Goal: Book appointment/travel/reservation

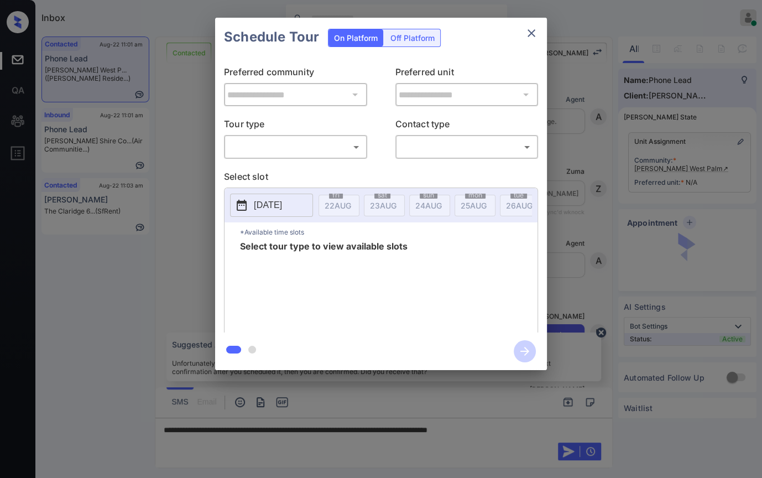
scroll to position [1529, 0]
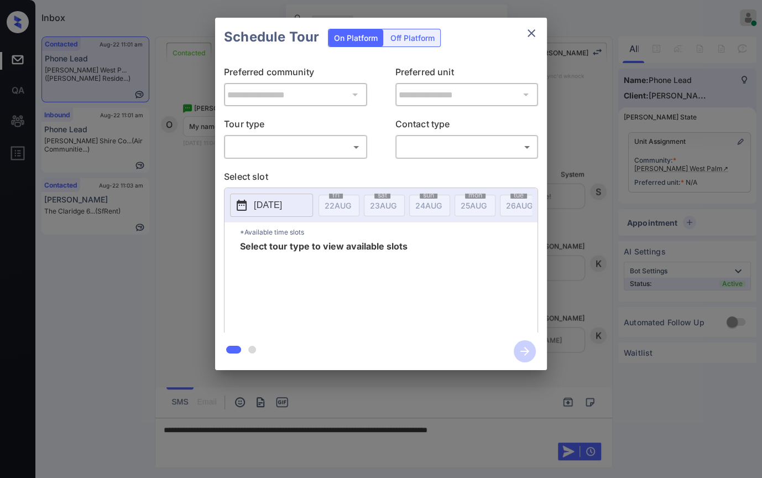
click at [314, 143] on body "Inbox Danielle Dela Cruz Online Set yourself offline Set yourself on break Prof…" at bounding box center [381, 239] width 762 height 478
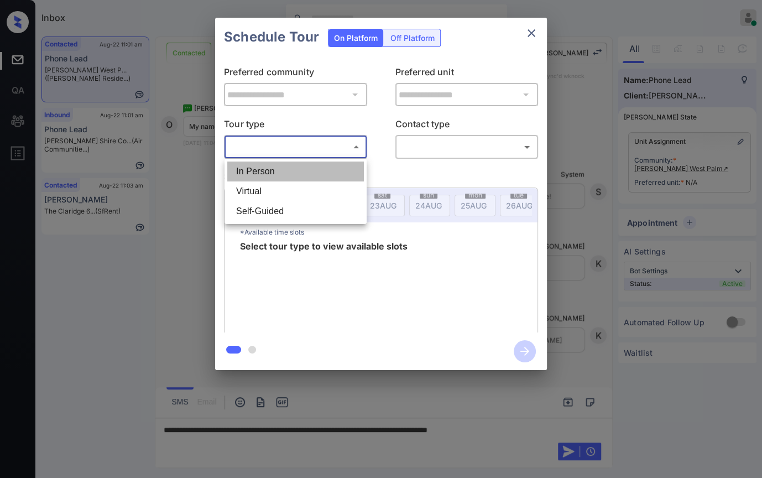
click at [285, 166] on li "In Person" at bounding box center [295, 171] width 137 height 20
type input "********"
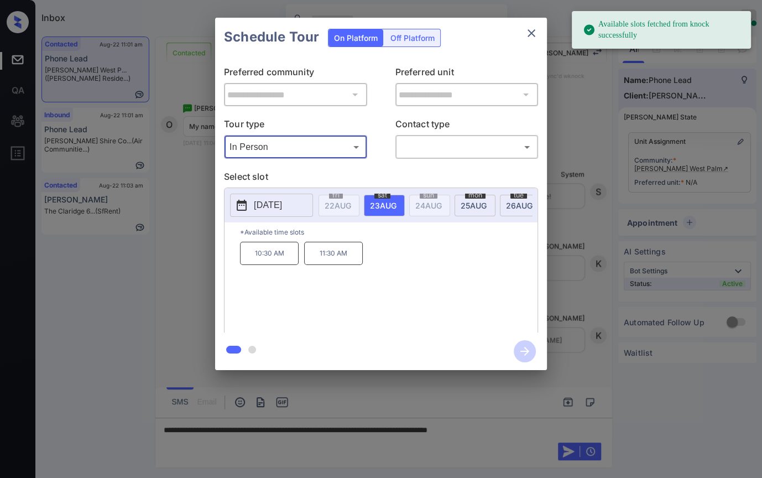
click at [532, 34] on icon "close" at bounding box center [531, 33] width 8 height 8
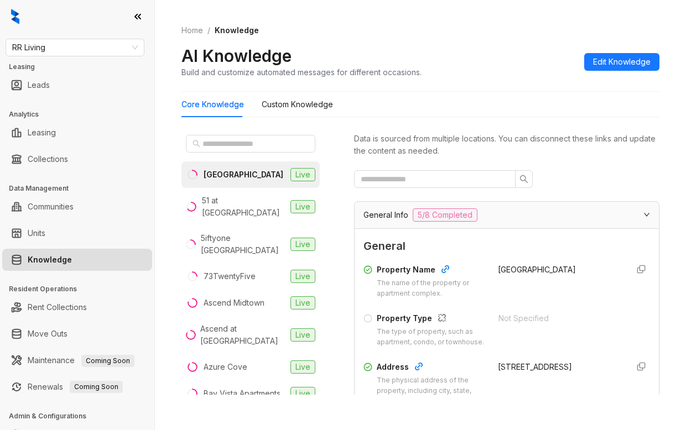
click at [63, 49] on span "RR Living" at bounding box center [75, 47] width 126 height 17
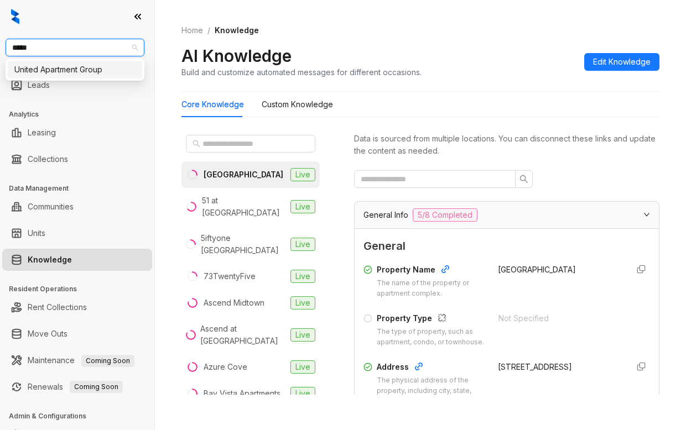
type input "******"
click at [60, 71] on div "United Apartment Group" at bounding box center [74, 70] width 121 height 12
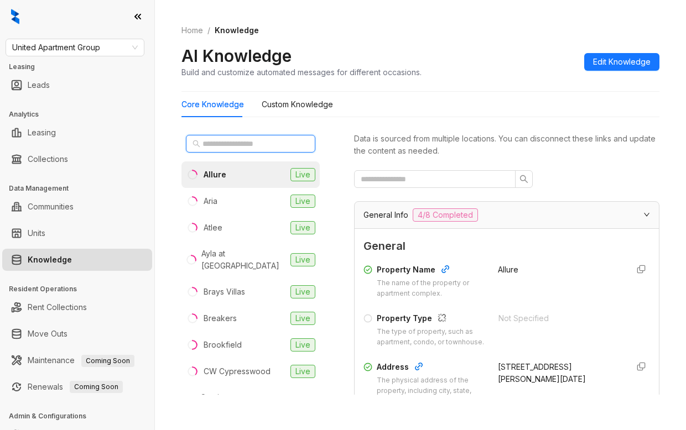
click at [237, 144] on input "text" at bounding box center [250, 144] width 97 height 12
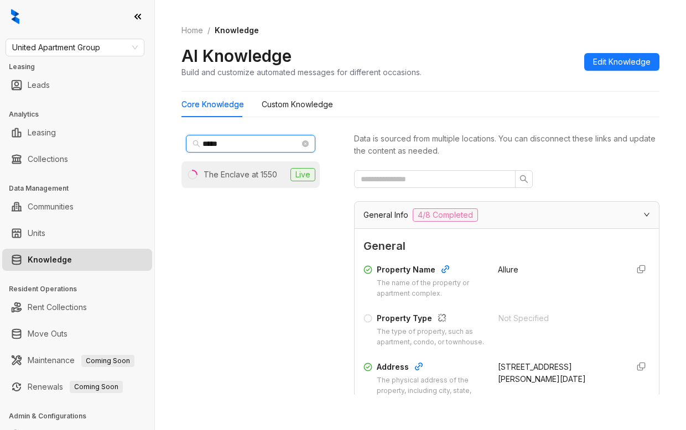
type input "*****"
click at [237, 168] on li "The Enclave at 1550 Live" at bounding box center [250, 174] width 138 height 27
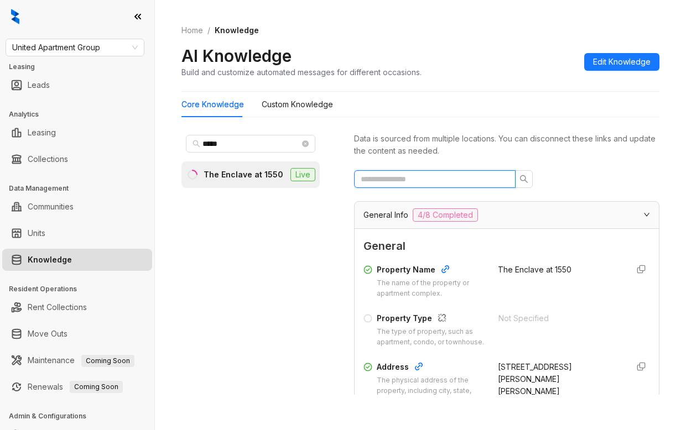
click at [416, 182] on input "text" at bounding box center [430, 179] width 139 height 12
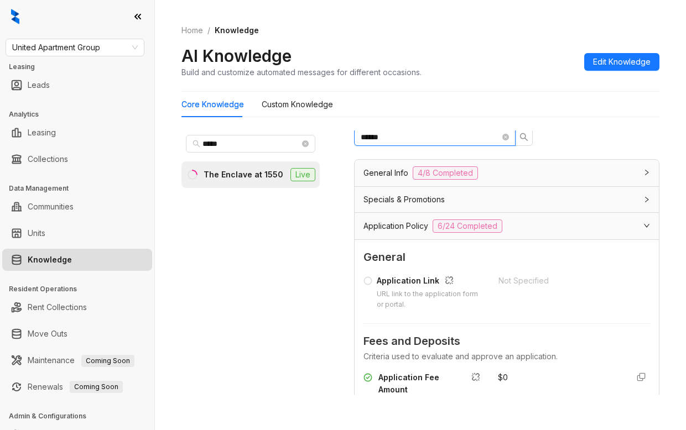
scroll to position [111, 0]
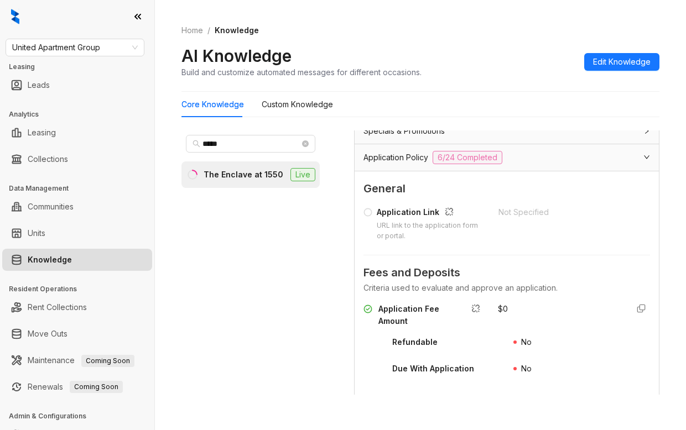
type input "******"
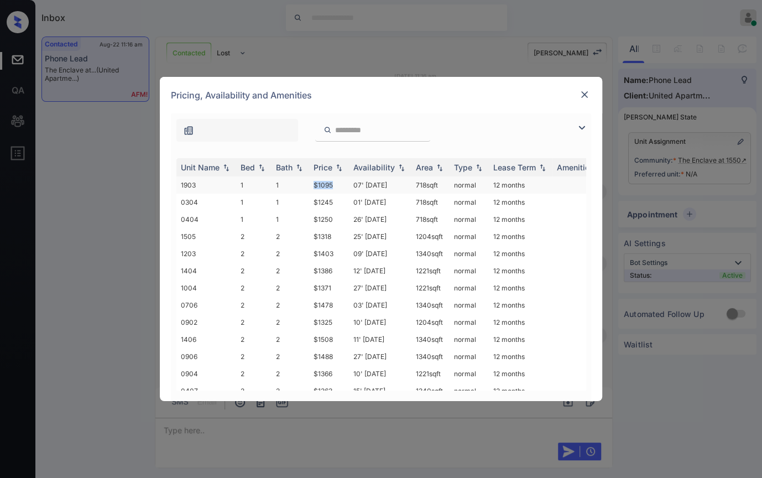
drag, startPoint x: 310, startPoint y: 182, endPoint x: 348, endPoint y: 184, distance: 38.2
click at [348, 184] on tr "1903 1 1 $1095 07' Aug 25 718 sqft normal 12 months" at bounding box center [465, 184] width 578 height 17
click at [586, 93] on img at bounding box center [584, 94] width 11 height 11
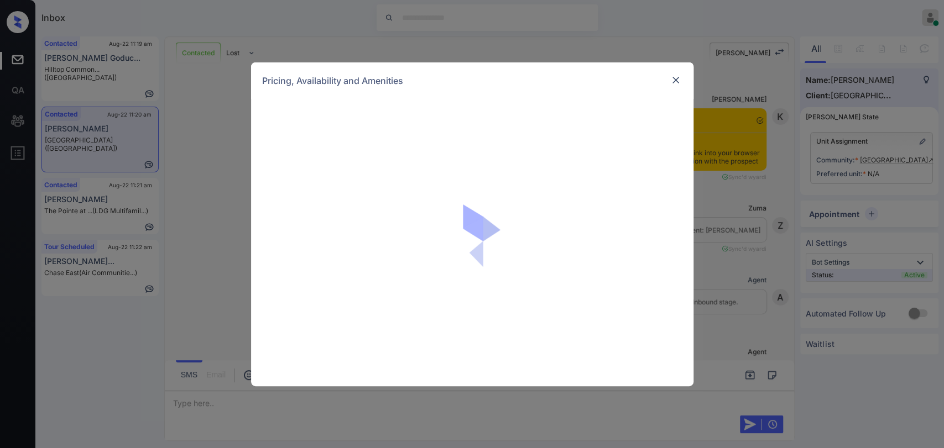
scroll to position [3614, 0]
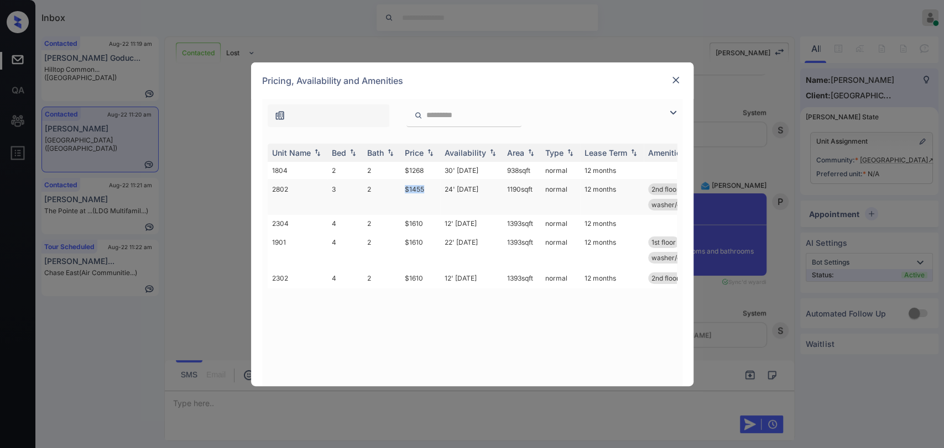
drag, startPoint x: 401, startPoint y: 187, endPoint x: 430, endPoint y: 187, distance: 29.3
click at [430, 187] on td "$1455" at bounding box center [420, 197] width 40 height 36
copy td "$1455"
click at [670, 80] on img at bounding box center [675, 80] width 11 height 11
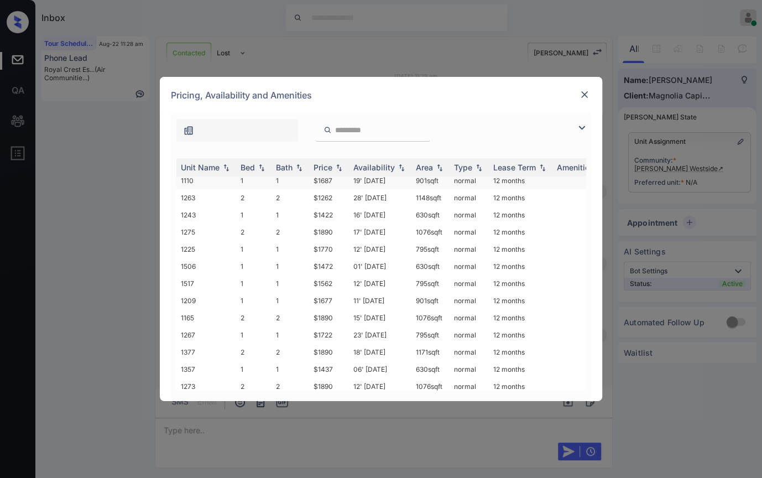
scroll to position [79, 0]
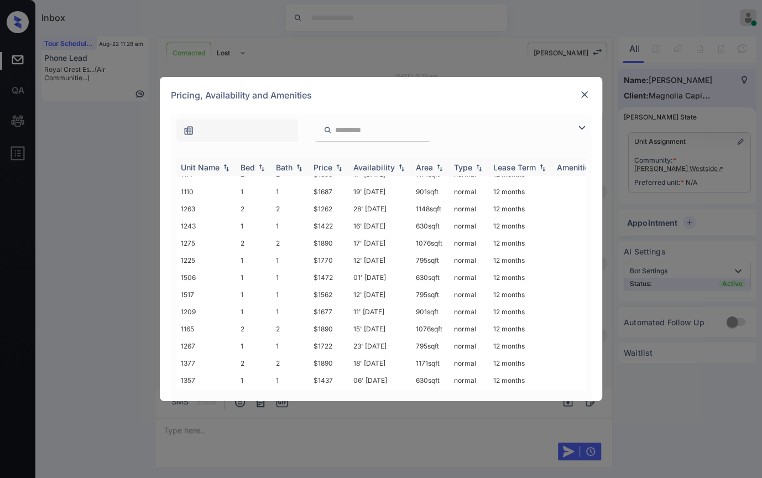
click at [244, 168] on div "Bed" at bounding box center [248, 167] width 14 height 9
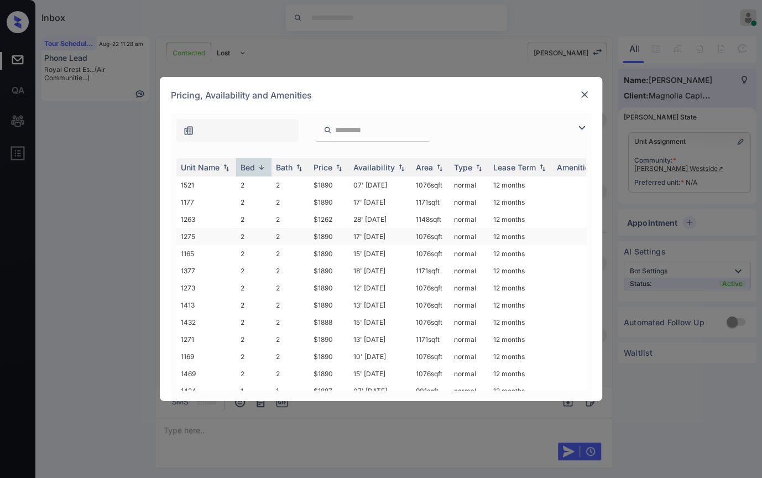
scroll to position [263, 0]
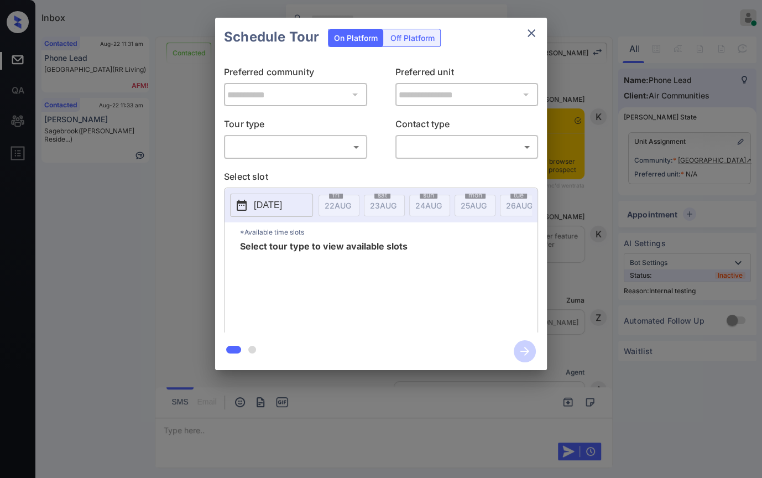
scroll to position [1512, 0]
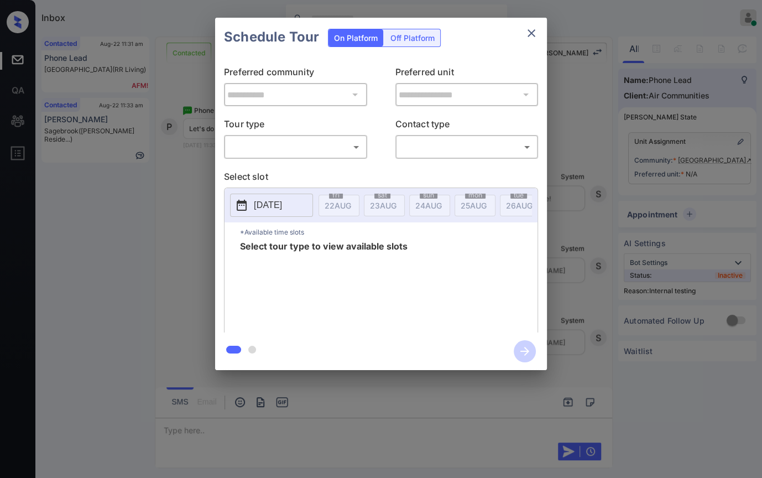
click at [537, 35] on icon "close" at bounding box center [531, 33] width 13 height 13
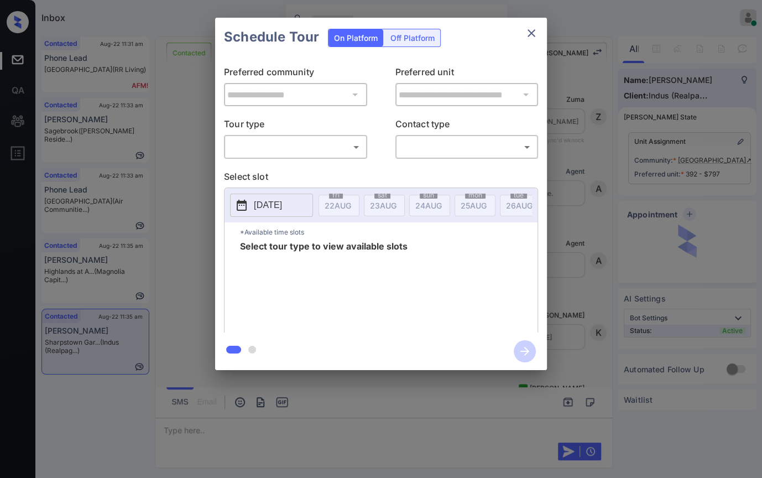
scroll to position [5208, 0]
click at [293, 155] on body "Inbox [PERSON_NAME] [PERSON_NAME] Online Set yourself offline Set yourself on b…" at bounding box center [381, 239] width 762 height 478
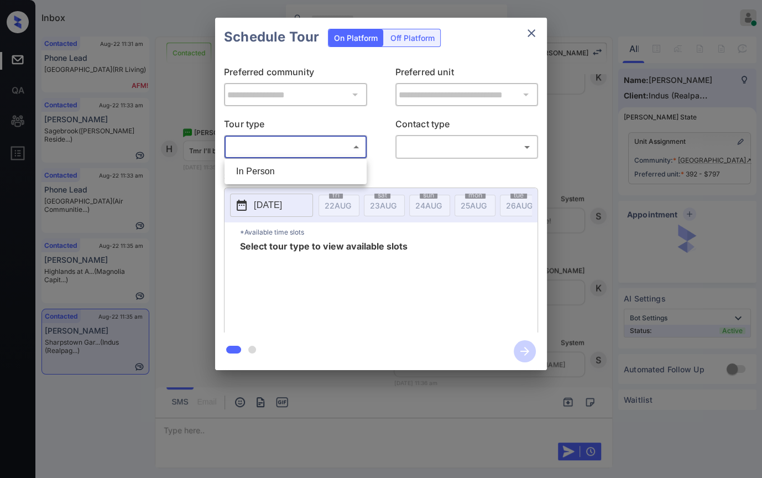
click at [273, 171] on li "In Person" at bounding box center [295, 171] width 137 height 20
type input "********"
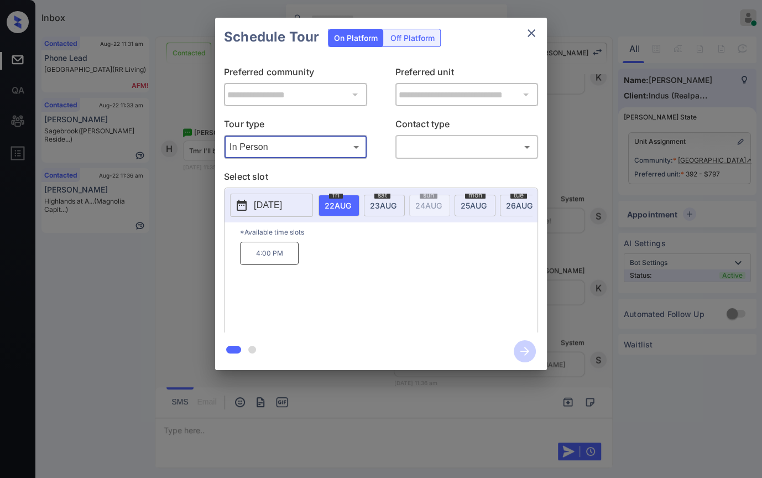
click at [351, 205] on span "23 AUG" at bounding box center [338, 205] width 27 height 9
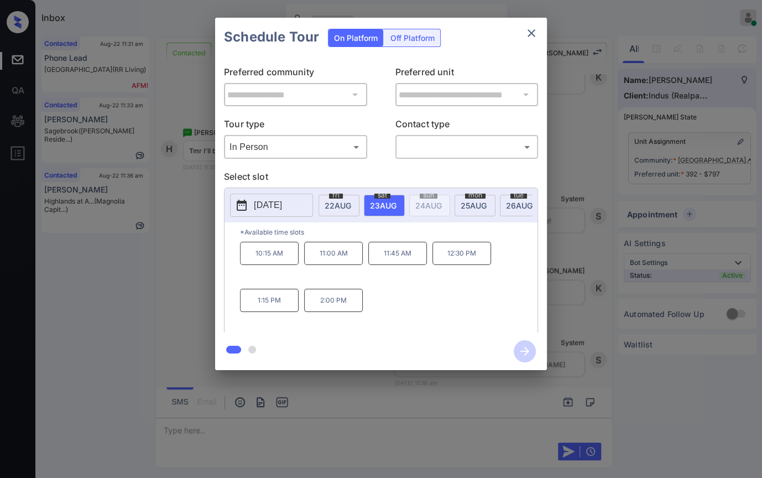
click at [330, 300] on p "2:00 PM" at bounding box center [333, 300] width 59 height 23
click at [435, 149] on body "Inbox Danielle Dela Cruz Online Set yourself offline Set yourself on break Prof…" at bounding box center [381, 239] width 762 height 478
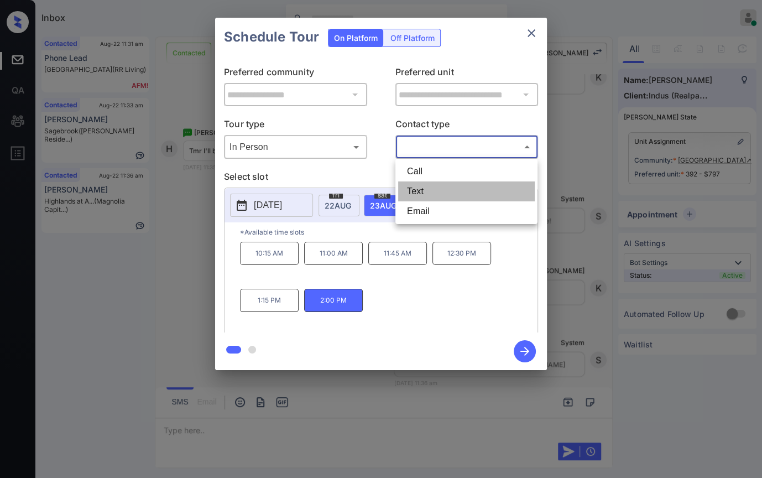
click at [419, 187] on li "Text" at bounding box center [466, 191] width 137 height 20
type input "****"
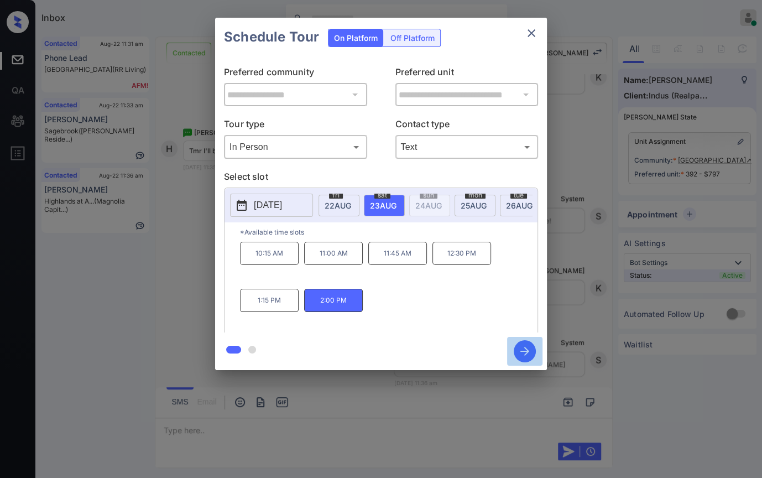
click at [524, 353] on icon "button" at bounding box center [525, 351] width 22 height 22
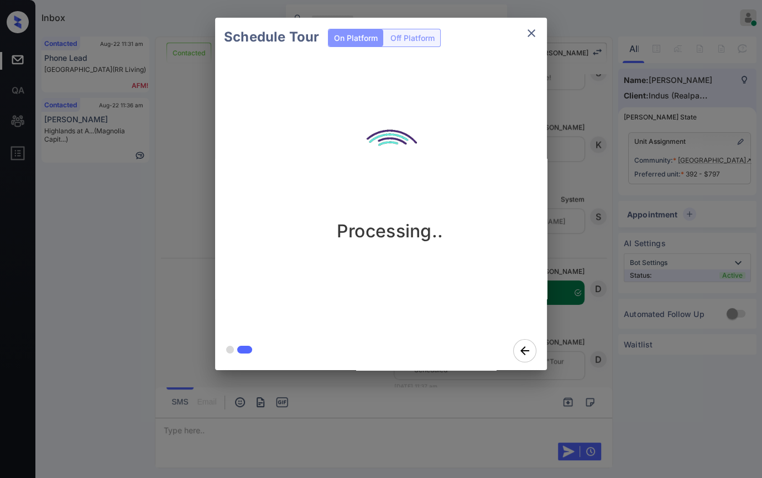
scroll to position [5353, 0]
click at [531, 33] on icon "close" at bounding box center [531, 33] width 8 height 8
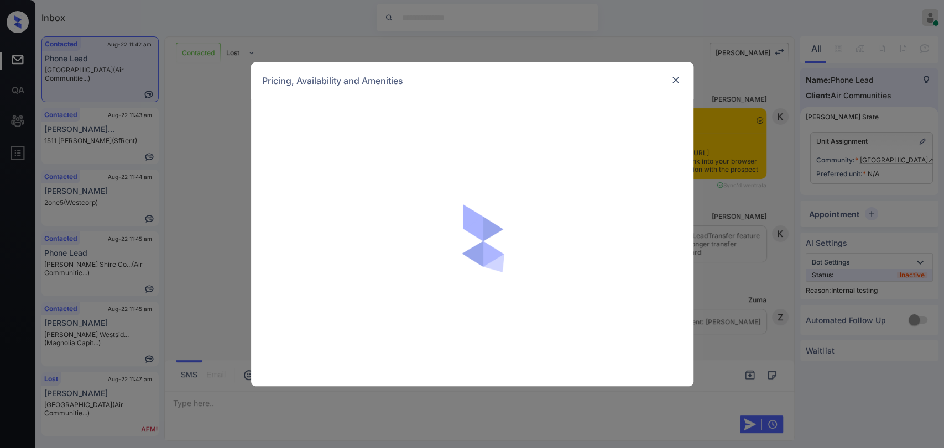
scroll to position [1960, 0]
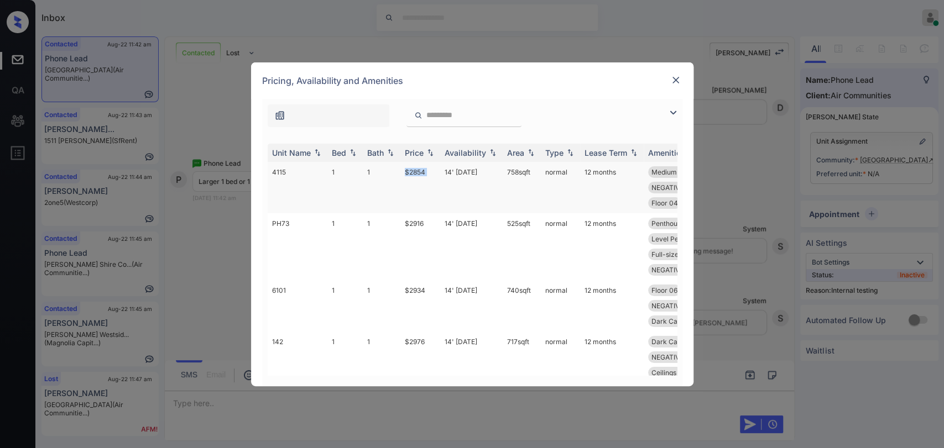
drag, startPoint x: 412, startPoint y: 170, endPoint x: 441, endPoint y: 169, distance: 28.8
click at [441, 169] on tr "4115 1 1 $2854 14' Jun 23 758 sqft normal 12 months Medium Living S... Extra Sq…" at bounding box center [557, 187] width 578 height 51
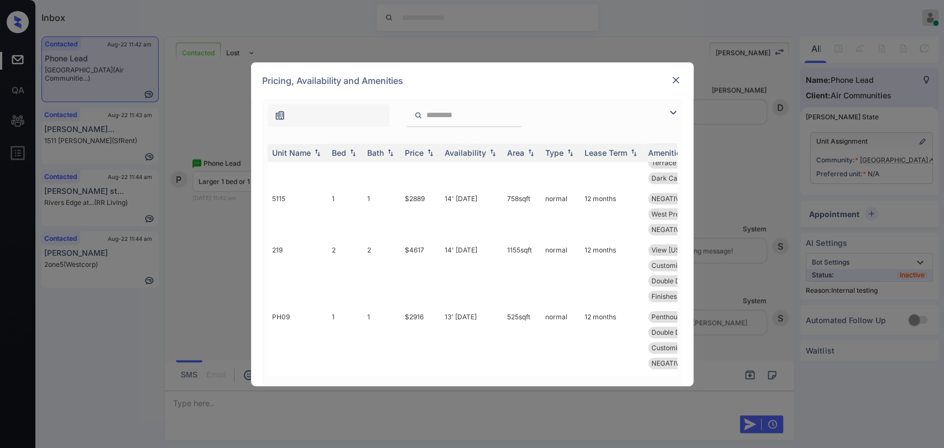
scroll to position [860, 0]
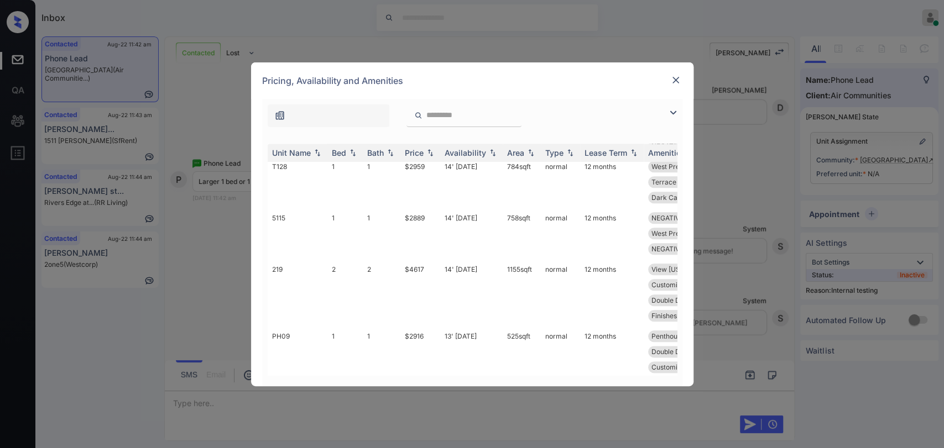
click at [191, 251] on div "**********" at bounding box center [472, 224] width 944 height 448
click at [671, 78] on img at bounding box center [675, 80] width 11 height 11
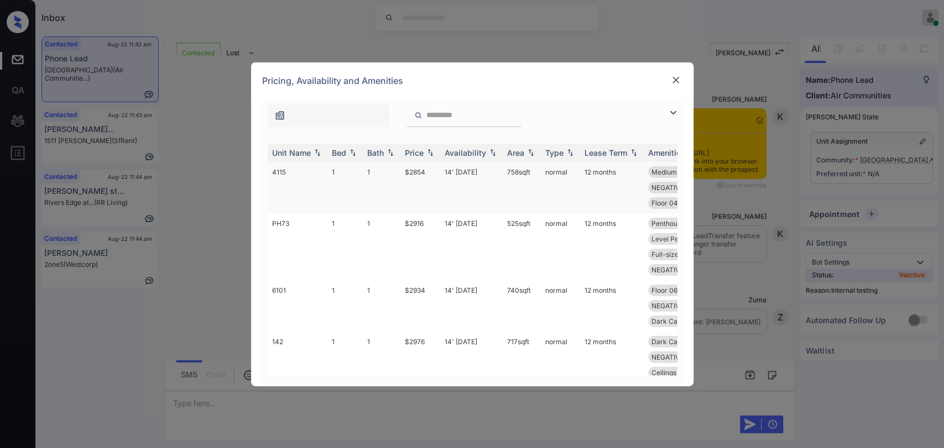
scroll to position [1960, 0]
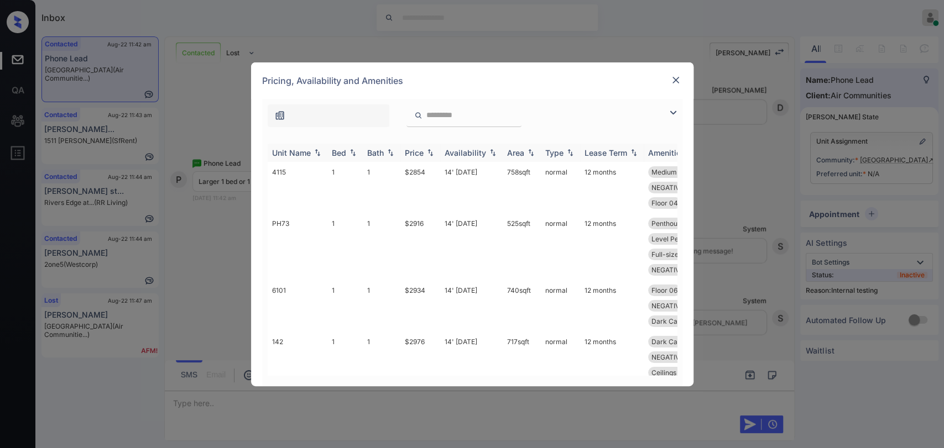
click at [344, 151] on div "Bed" at bounding box center [339, 152] width 14 height 9
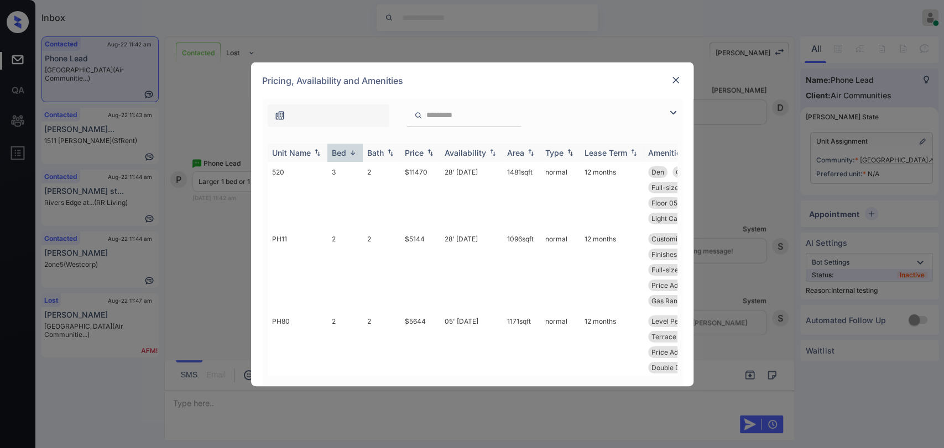
click at [344, 151] on div "Bed" at bounding box center [339, 152] width 14 height 9
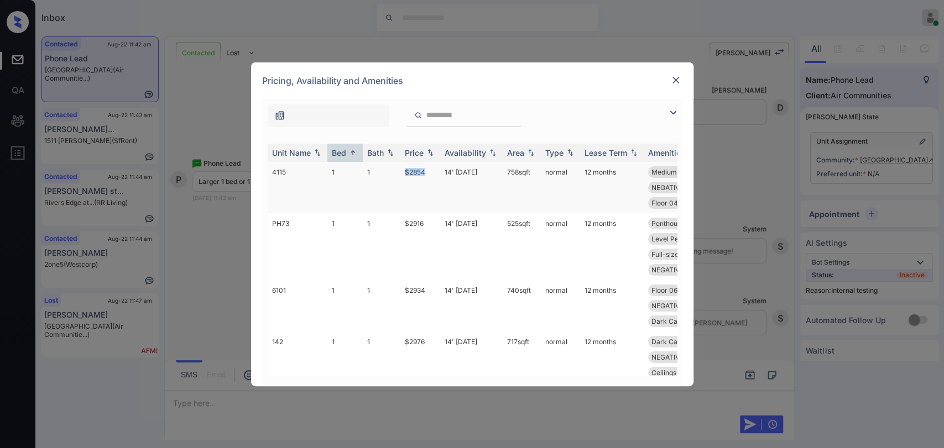
drag, startPoint x: 402, startPoint y: 169, endPoint x: 434, endPoint y: 171, distance: 32.1
click at [434, 171] on td "$2854" at bounding box center [420, 187] width 40 height 51
copy td "$2854"
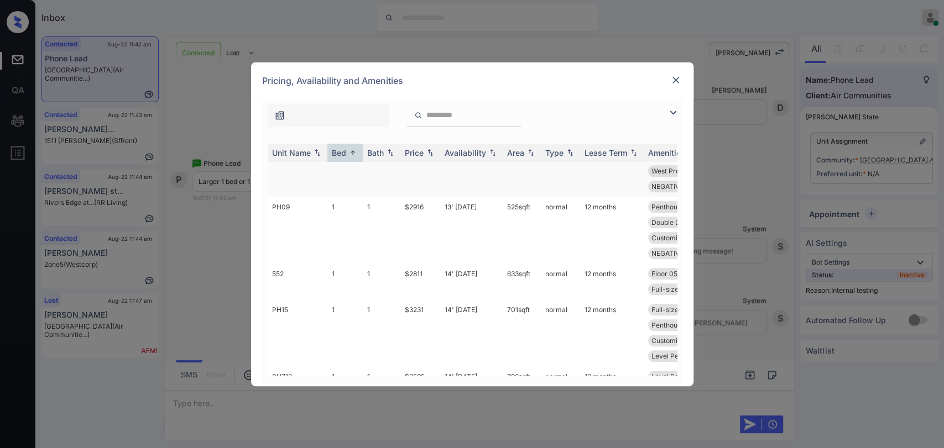
scroll to position [614, 0]
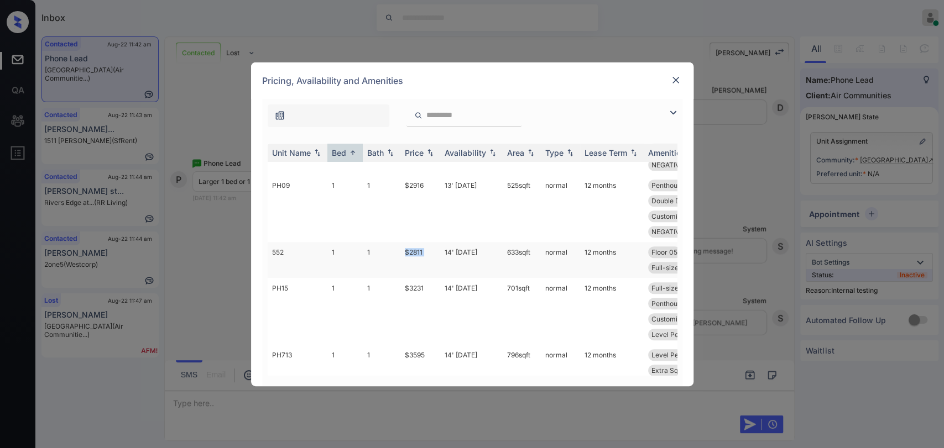
drag, startPoint x: 400, startPoint y: 268, endPoint x: 446, endPoint y: 268, distance: 45.3
click at [446, 268] on tr "552 1 1 $2811 14' Jun 23 633 sqft normal 12 months Floor 05 NEGATIVE View C... …" at bounding box center [557, 260] width 578 height 36
copy td "$2811"
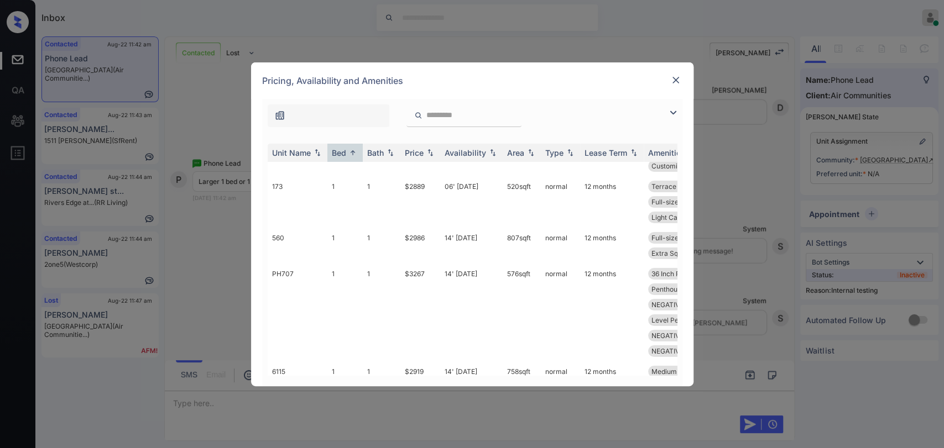
scroll to position [3010, 0]
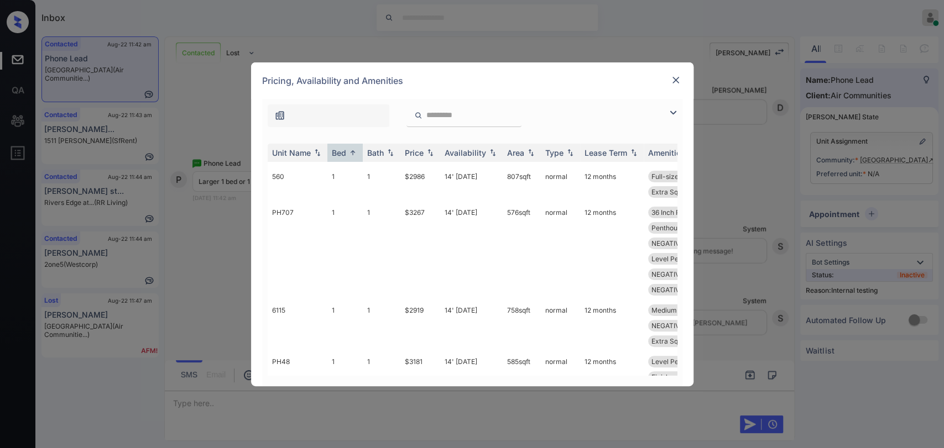
click at [678, 79] on img at bounding box center [675, 80] width 11 height 11
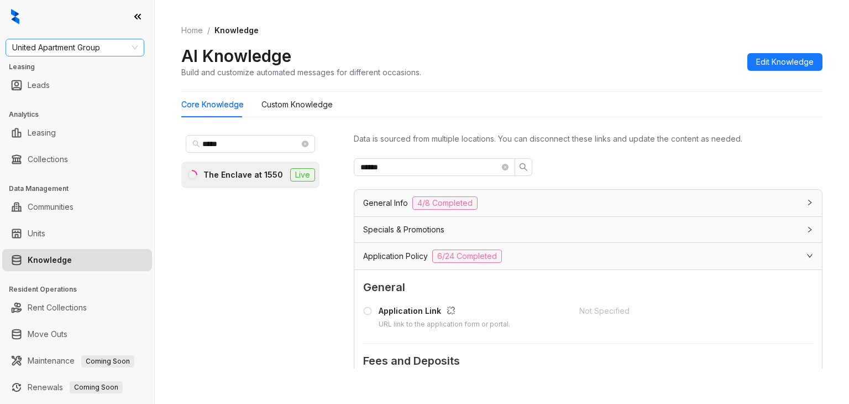
scroll to position [111, 0]
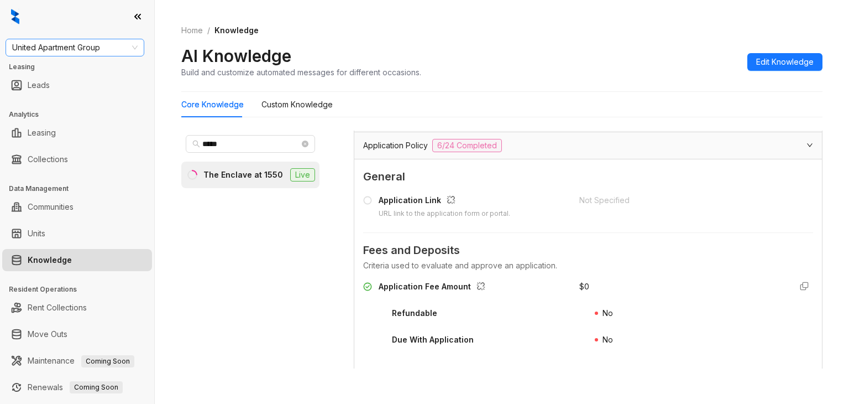
click at [86, 52] on span "United Apartment Group" at bounding box center [75, 47] width 126 height 17
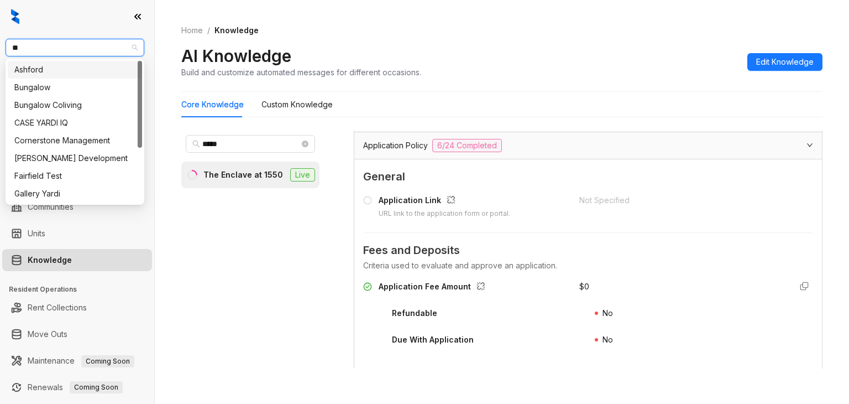
type input "***"
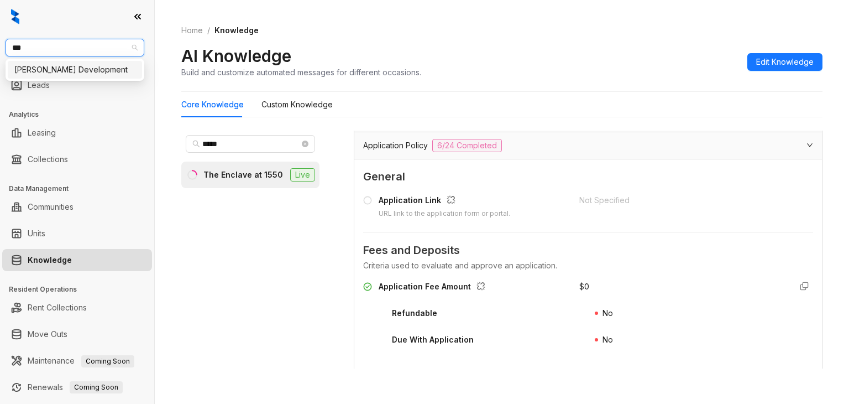
click at [55, 74] on div "[PERSON_NAME] Development" at bounding box center [74, 70] width 121 height 12
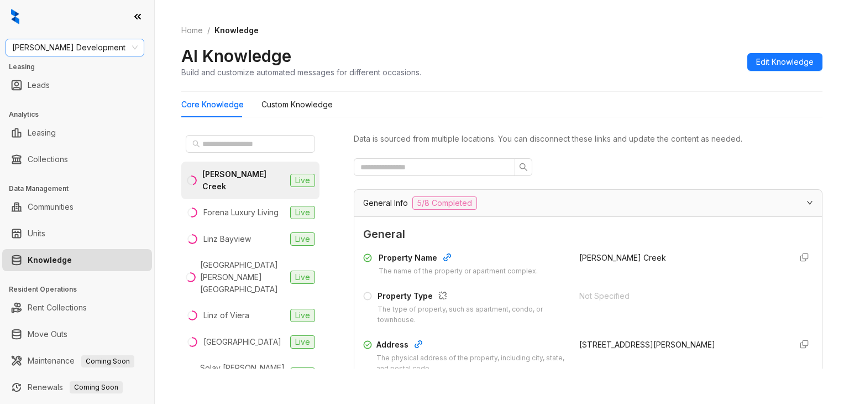
click at [96, 43] on span "[PERSON_NAME] Development" at bounding box center [75, 47] width 126 height 17
type input "***"
click at [40, 62] on div "Westcorp" at bounding box center [75, 70] width 134 height 18
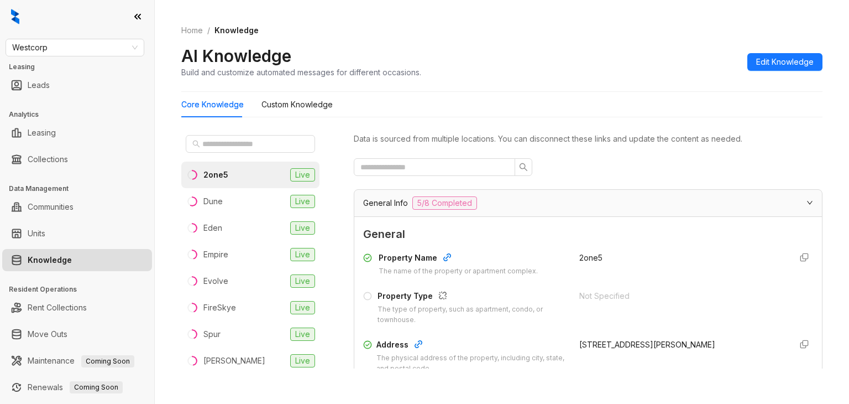
click at [210, 171] on div "2one5" at bounding box center [215, 175] width 25 height 12
click at [408, 169] on input "text" at bounding box center [430, 167] width 139 height 12
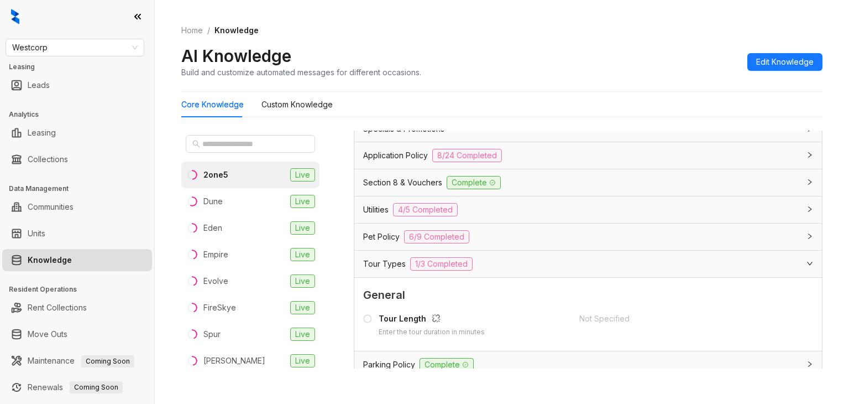
scroll to position [276, 0]
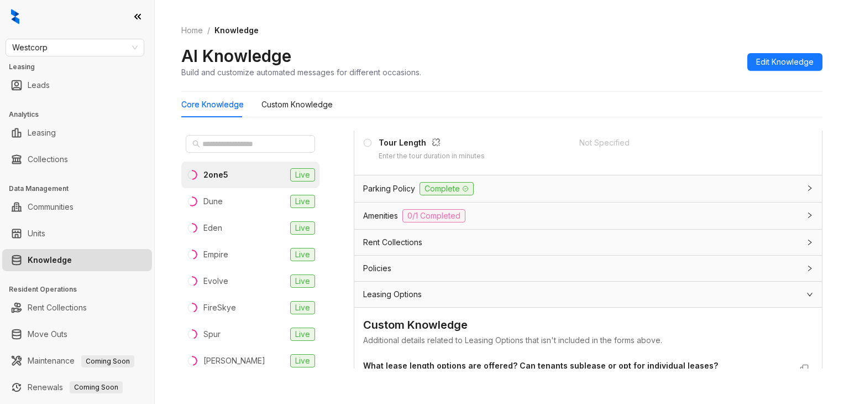
type input "******"
click at [385, 290] on span "Leasing Options" at bounding box center [392, 294] width 59 height 12
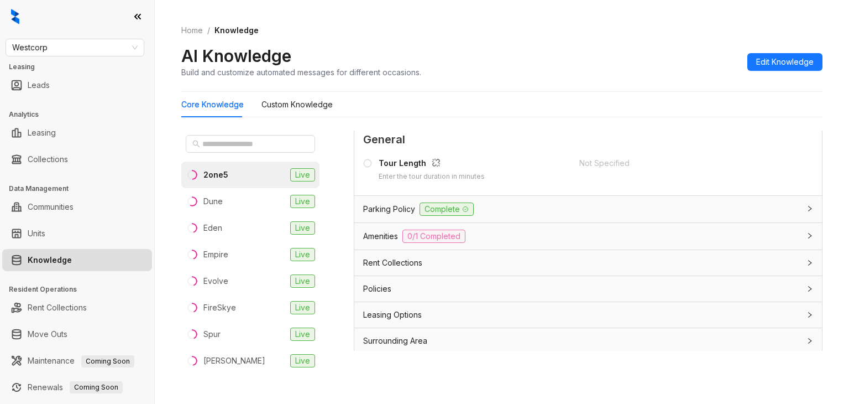
scroll to position [35, 0]
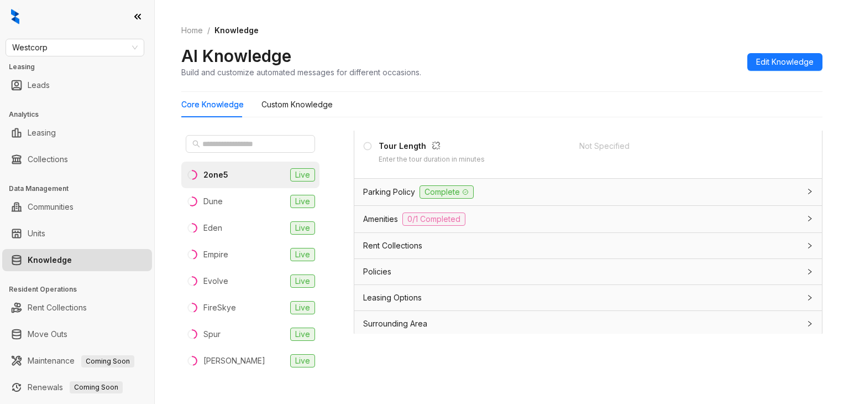
click at [401, 291] on span "Leasing Options" at bounding box center [392, 297] width 59 height 12
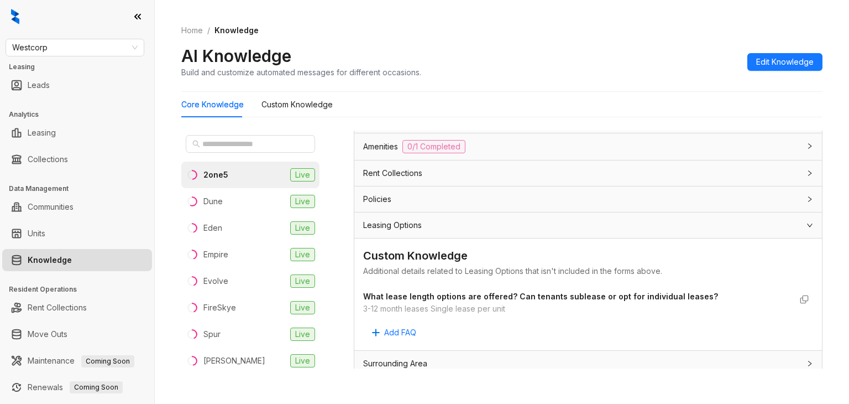
scroll to position [350, 0]
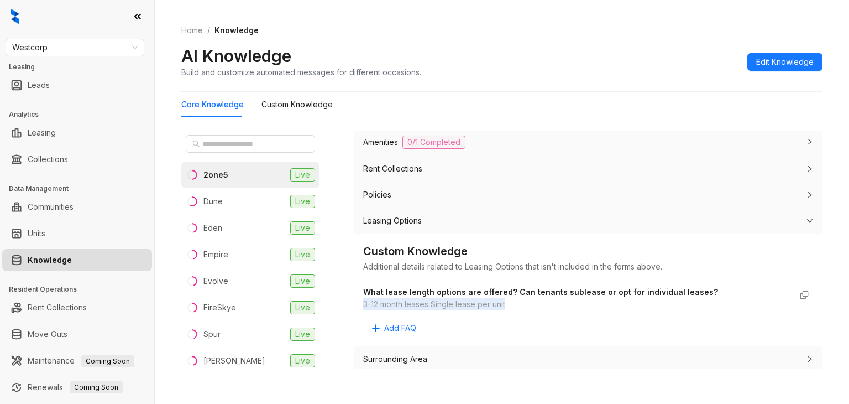
drag, startPoint x: 363, startPoint y: 301, endPoint x: 522, endPoint y: 301, distance: 159.2
click at [522, 301] on div "3-12 month leases Single lease per unit" at bounding box center [577, 304] width 428 height 12
copy div "3-12 month leases Single lease per unit"
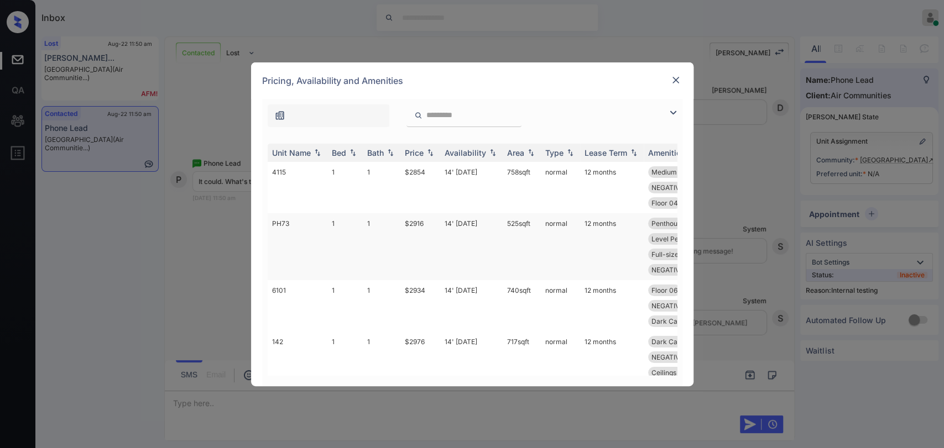
scroll to position [1008, 0]
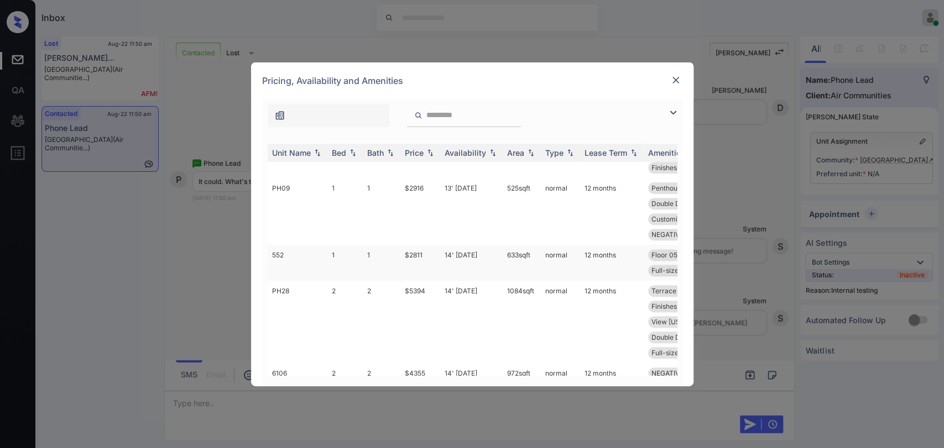
drag, startPoint x: 506, startPoint y: 253, endPoint x: 536, endPoint y: 253, distance: 30.4
click at [536, 253] on td "633 sqft" at bounding box center [522, 263] width 38 height 36
click at [677, 75] on img at bounding box center [675, 80] width 11 height 11
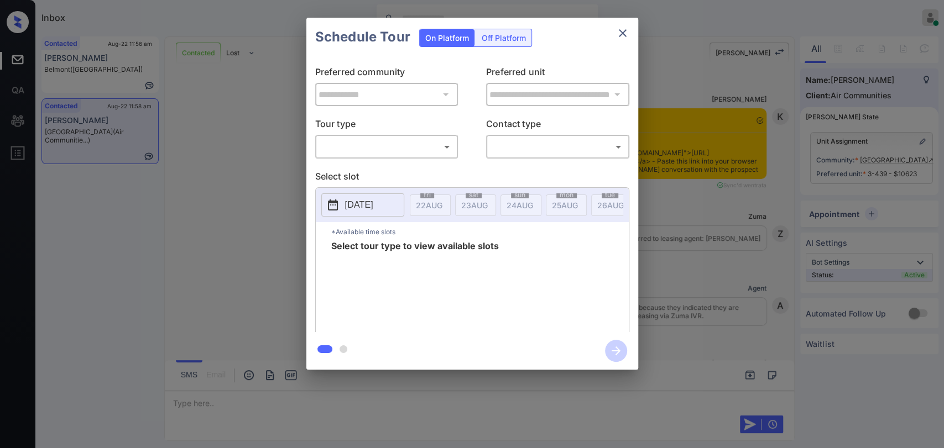
click at [399, 149] on body "Inbox [PERSON_NAME] [PERSON_NAME] Online Set yourself offline Set yourself on b…" at bounding box center [472, 224] width 944 height 448
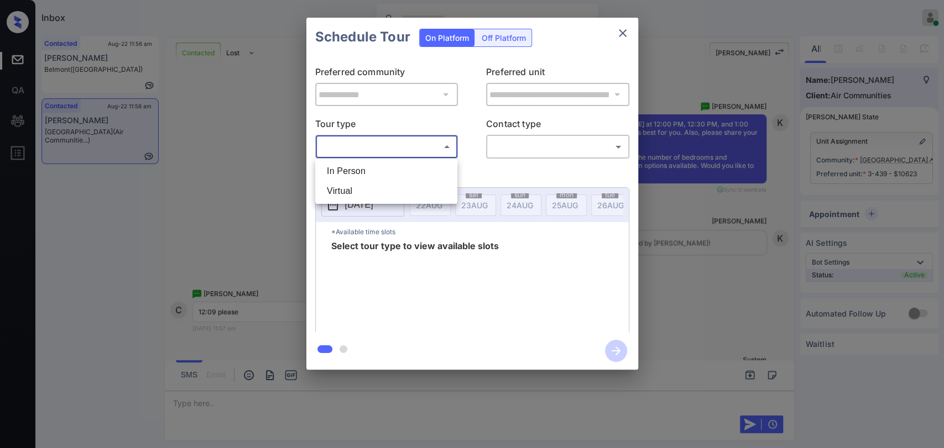
click at [375, 169] on li "In Person" at bounding box center [386, 171] width 137 height 20
type input "********"
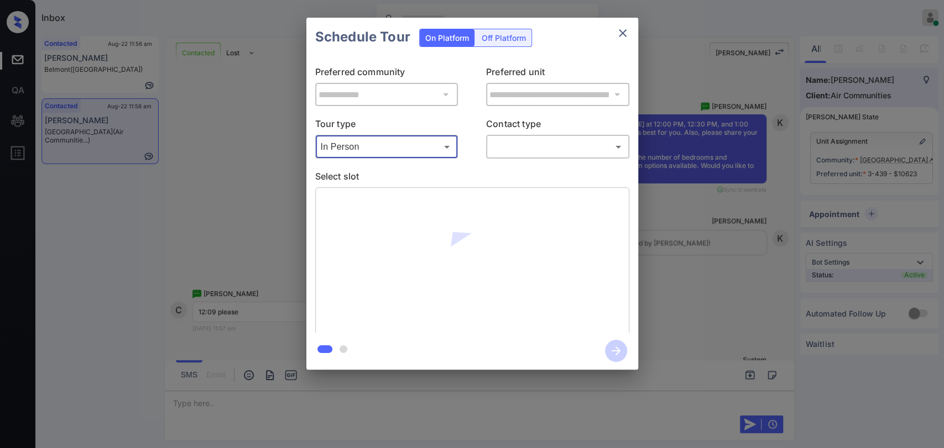
click at [534, 142] on body "Inbox Danielle Dela Cruz Online Set yourself offline Set yourself on break Prof…" at bounding box center [472, 224] width 944 height 448
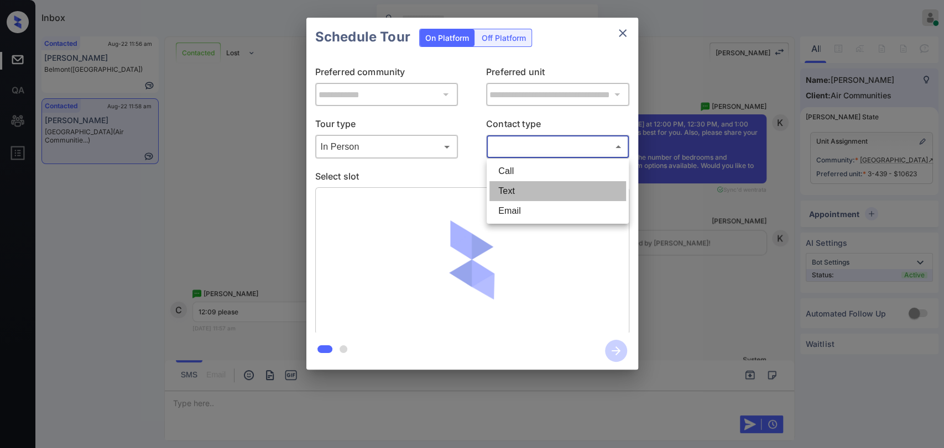
click at [517, 189] on li "Text" at bounding box center [557, 191] width 137 height 20
type input "****"
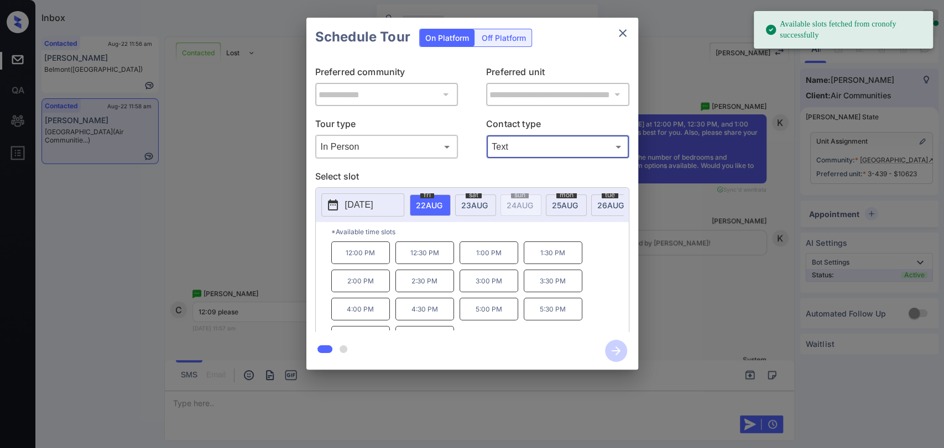
click at [357, 259] on p "12:00 PM" at bounding box center [360, 253] width 59 height 23
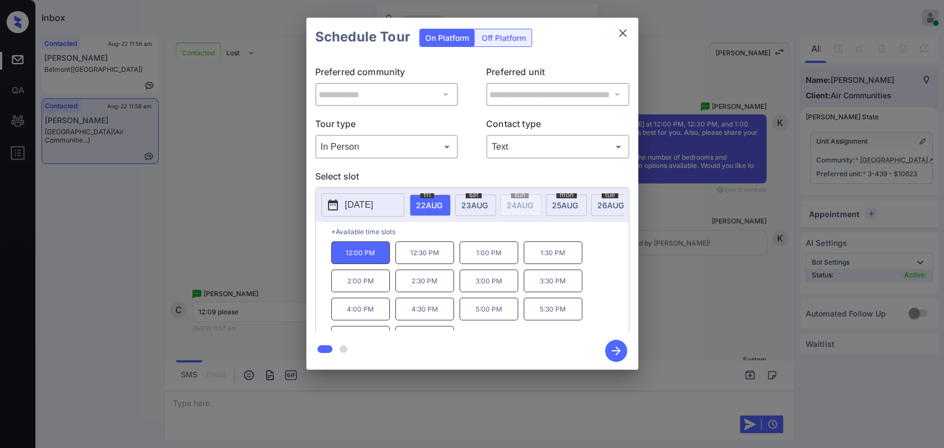
click at [218, 191] on div "**********" at bounding box center [472, 194] width 944 height 388
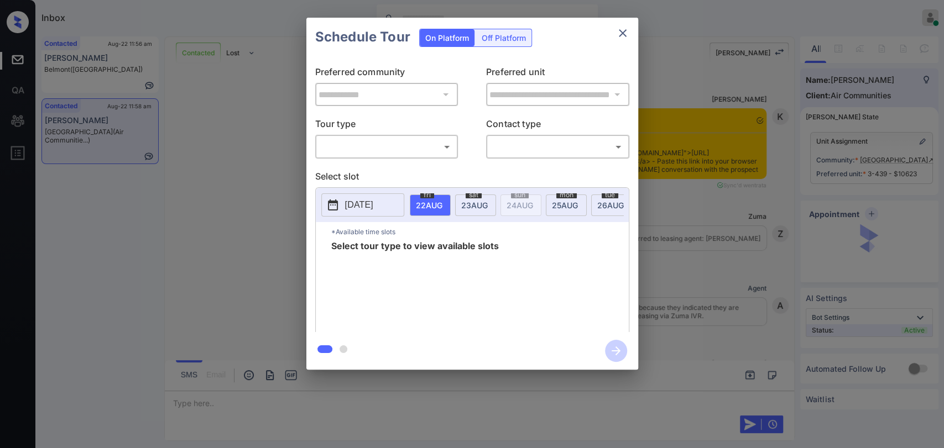
scroll to position [1309, 0]
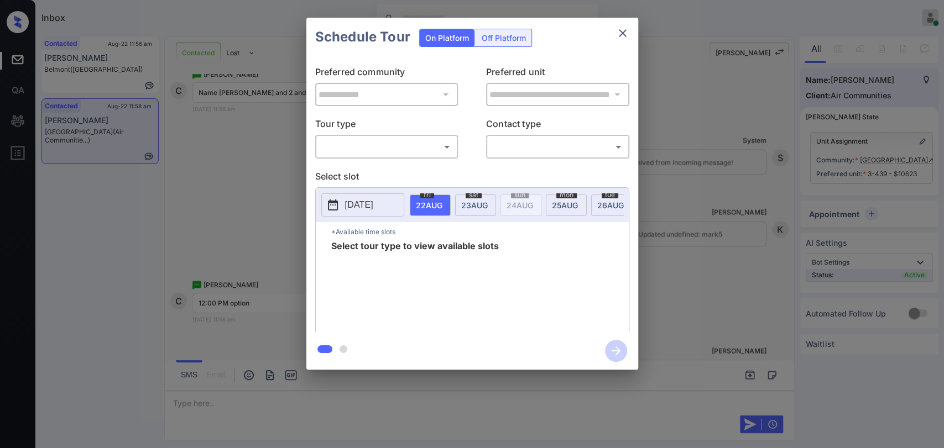
click at [339, 147] on body "Inbox Danielle Dela Cruz Online Set yourself offline Set yourself on break Prof…" at bounding box center [472, 224] width 944 height 448
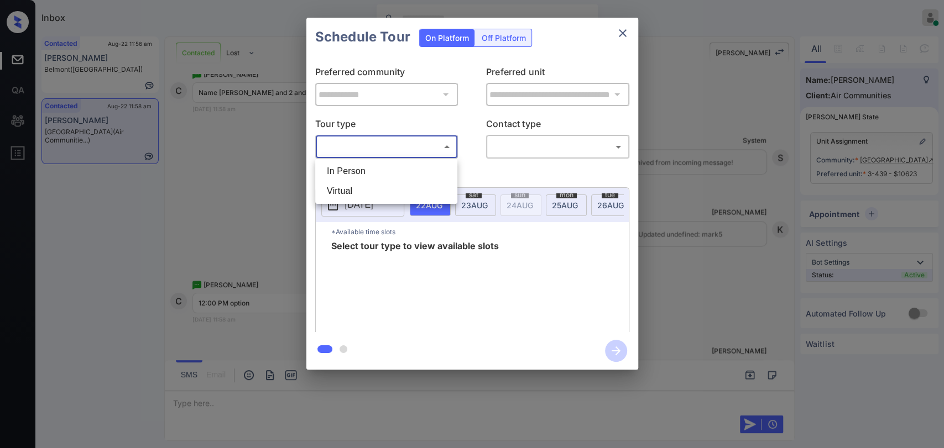
click at [345, 173] on li "In Person" at bounding box center [386, 171] width 137 height 20
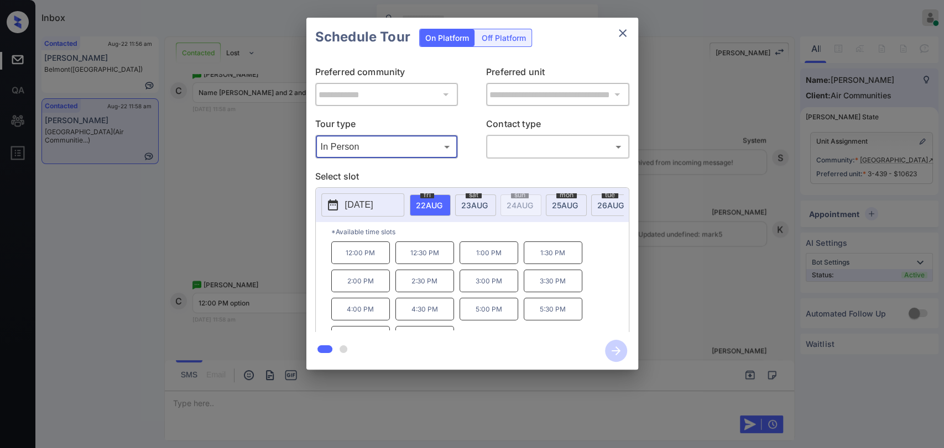
type input "********"
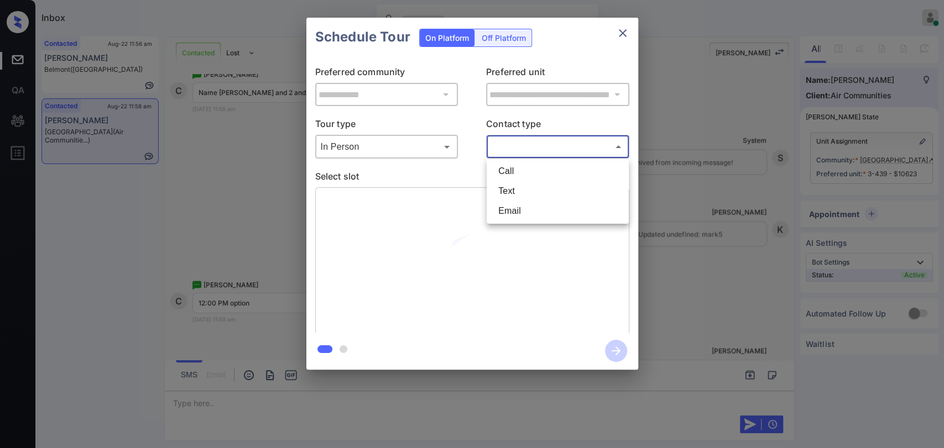
click at [551, 148] on body "Inbox Danielle Dela Cruz Online Set yourself offline Set yourself on break Prof…" at bounding box center [472, 224] width 944 height 448
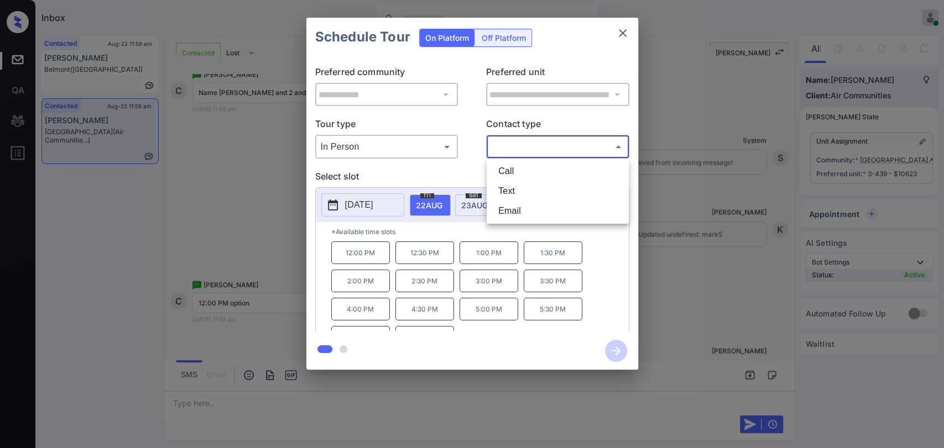
click at [513, 187] on li "Text" at bounding box center [557, 191] width 137 height 20
type input "****"
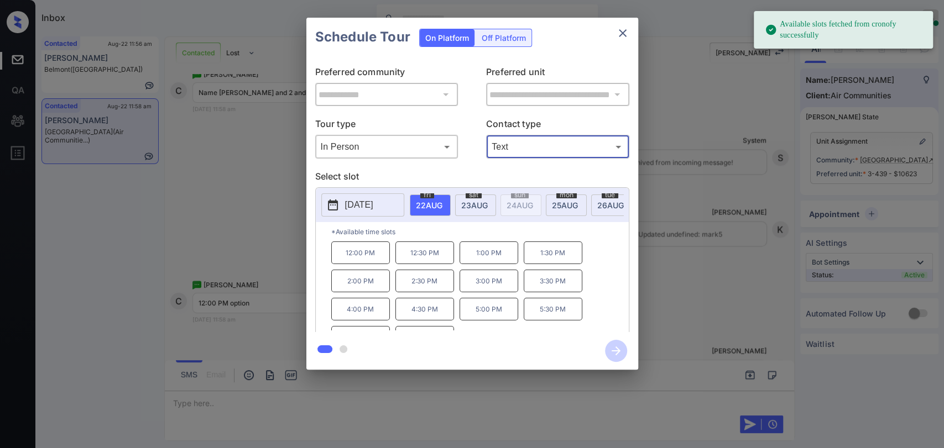
click at [367, 257] on p "12:00 PM" at bounding box center [360, 253] width 59 height 23
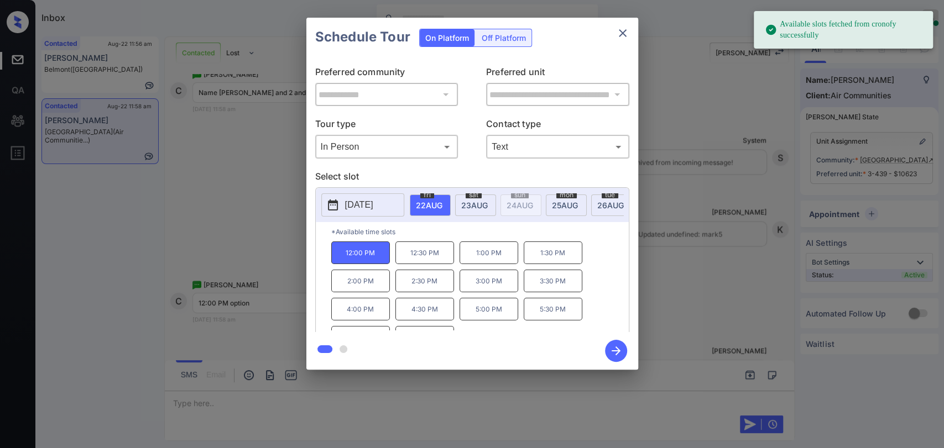
click at [617, 344] on icon "button" at bounding box center [616, 351] width 22 height 22
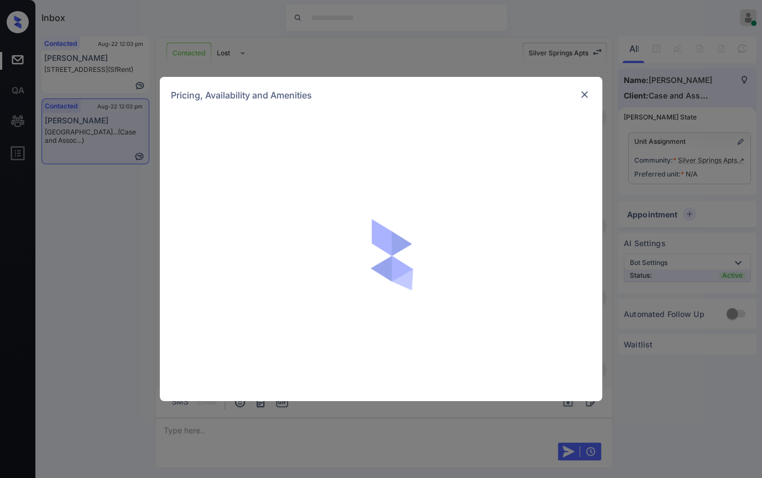
scroll to position [4600, 0]
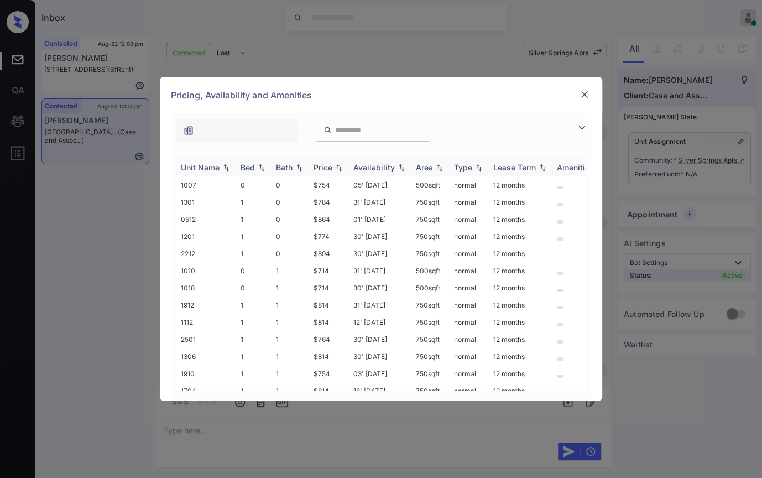
click at [252, 164] on div "Bed" at bounding box center [248, 167] width 14 height 9
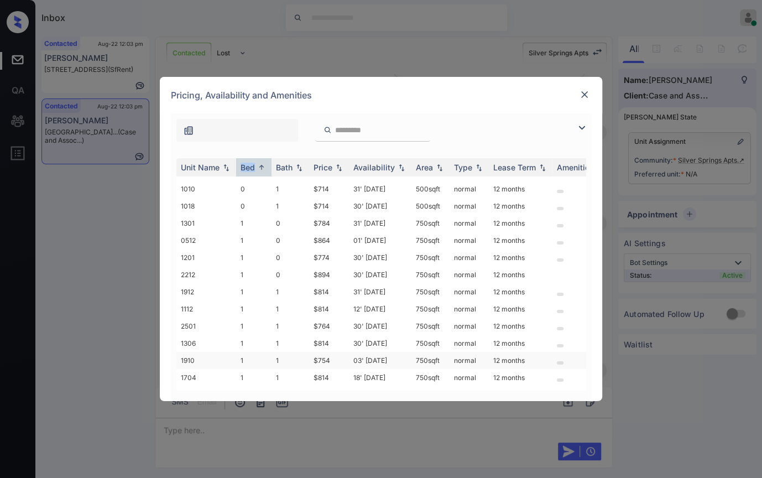
scroll to position [0, 0]
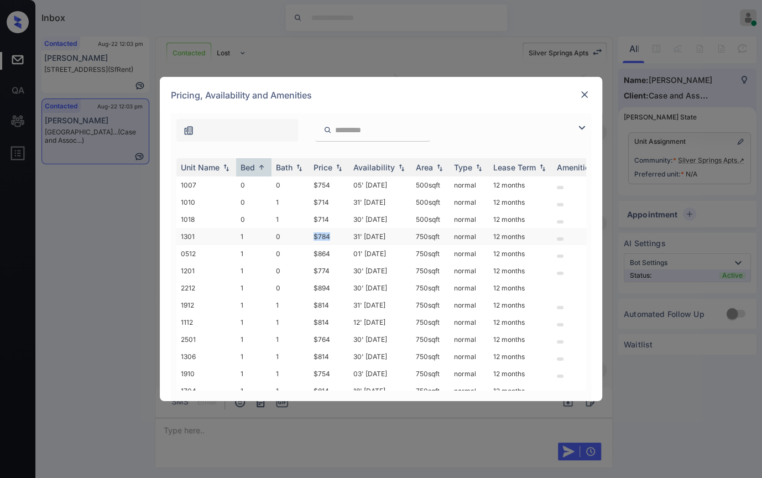
drag, startPoint x: 310, startPoint y: 233, endPoint x: 334, endPoint y: 236, distance: 24.0
click at [334, 236] on td "$784" at bounding box center [329, 236] width 40 height 17
copy td "$784"
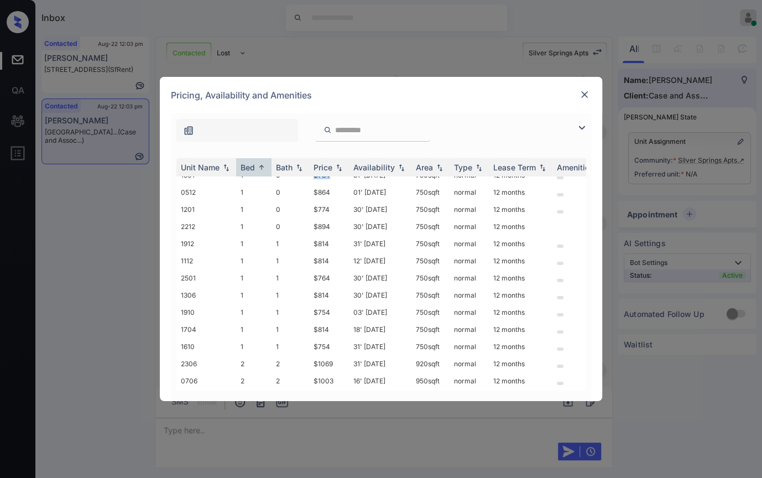
click at [583, 92] on img at bounding box center [584, 94] width 11 height 11
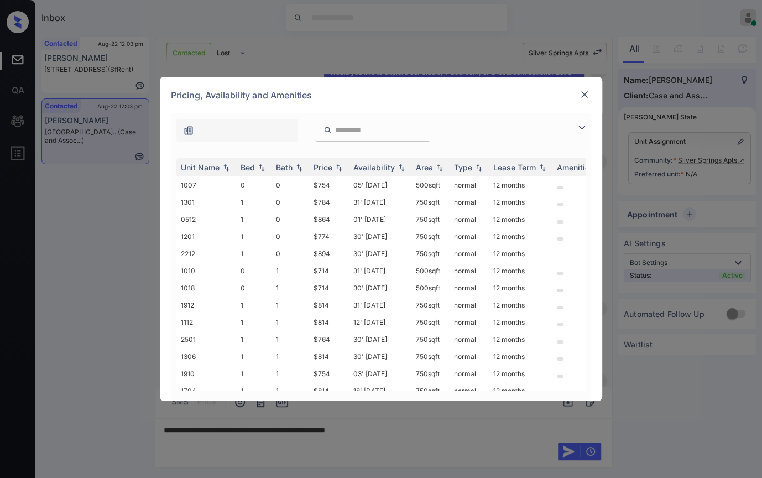
scroll to position [150, 0]
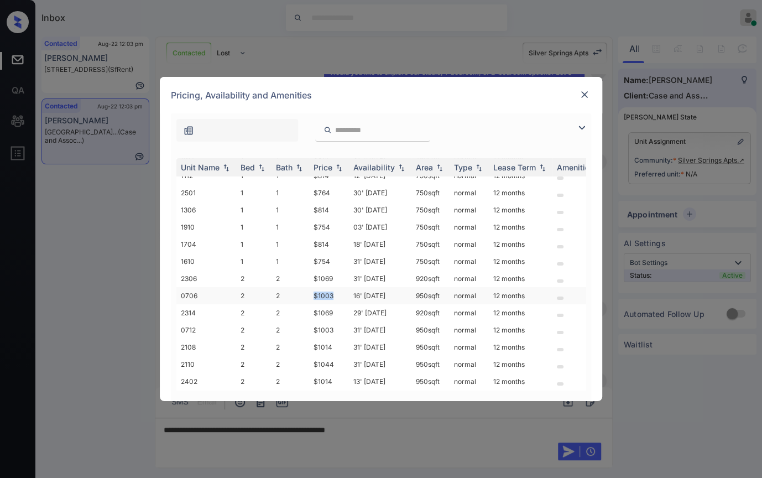
drag, startPoint x: 312, startPoint y: 288, endPoint x: 335, endPoint y: 286, distance: 22.7
click at [335, 287] on td "$1003" at bounding box center [329, 295] width 40 height 17
copy td "$1003"
click at [582, 93] on img at bounding box center [584, 94] width 11 height 11
